Goal: Task Accomplishment & Management: Complete application form

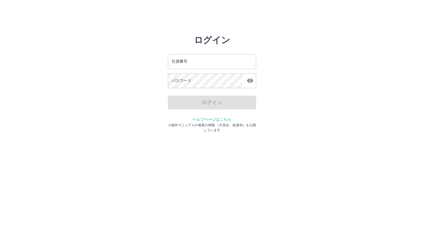
click at [105, 48] on div "ログイン 社員番号 社員番号 パスワード パスワード ログイン ヘルプページはこちら ※操作マニュアルや最新の情報 （不具合、改善等）を公開しています" at bounding box center [212, 79] width 332 height 88
click at [220, 65] on input "社員番号" at bounding box center [212, 61] width 88 height 15
click at [178, 61] on input "社員番号" at bounding box center [212, 61] width 88 height 15
click at [175, 61] on input "社員番号" at bounding box center [212, 61] width 88 height 15
click at [175, 60] on input "社員番号" at bounding box center [212, 61] width 88 height 15
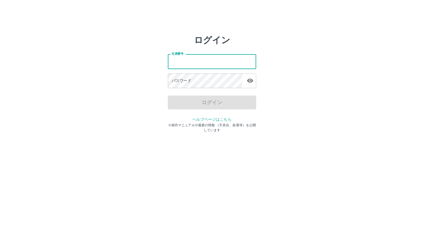
click at [173, 75] on div "パスワード パスワード" at bounding box center [212, 80] width 88 height 15
click at [198, 57] on input "社員番号" at bounding box center [212, 61] width 88 height 15
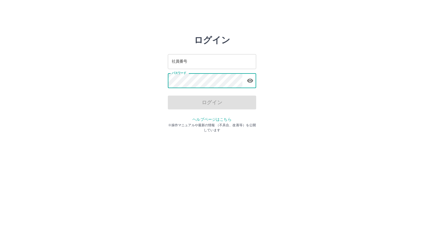
click at [185, 64] on input "社員番号" at bounding box center [212, 61] width 88 height 15
click at [181, 62] on input "社員番号" at bounding box center [212, 61] width 88 height 15
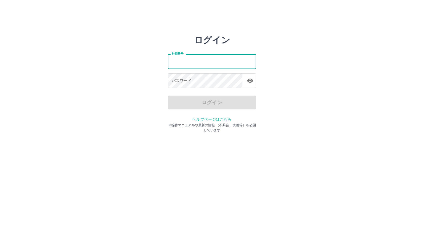
click at [180, 65] on input "社員番号" at bounding box center [212, 61] width 88 height 15
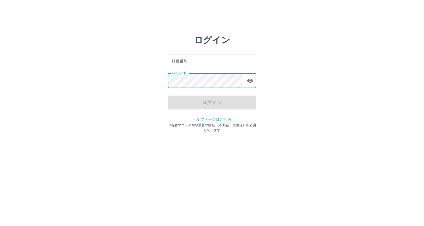
click at [174, 66] on input "社員番号" at bounding box center [212, 61] width 88 height 15
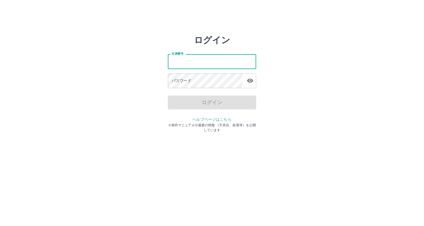
click at [172, 61] on input "社員番号" at bounding box center [212, 61] width 88 height 15
